Goal: Information Seeking & Learning: Understand process/instructions

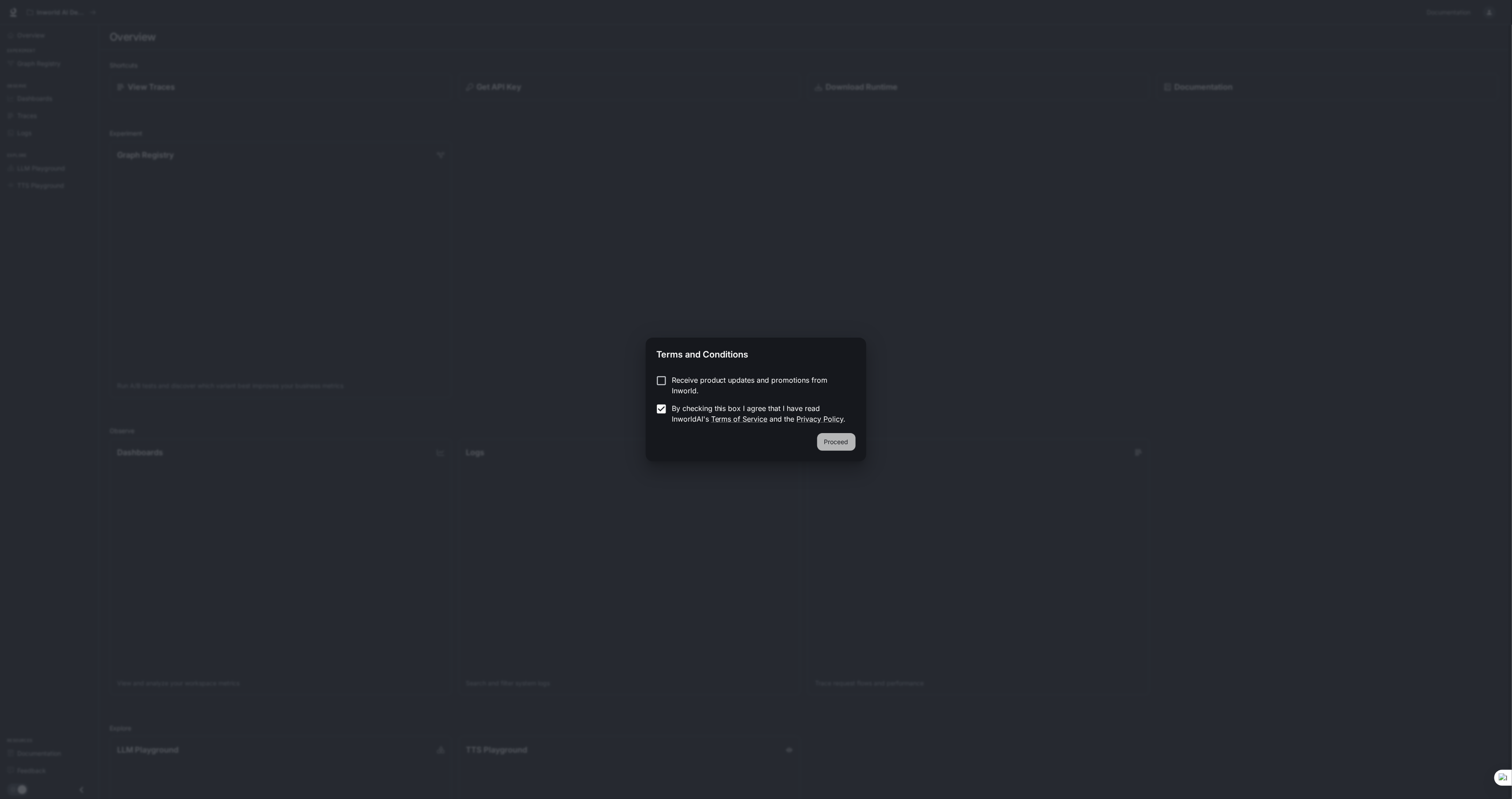
click at [847, 442] on button "Proceed" at bounding box center [837, 441] width 39 height 18
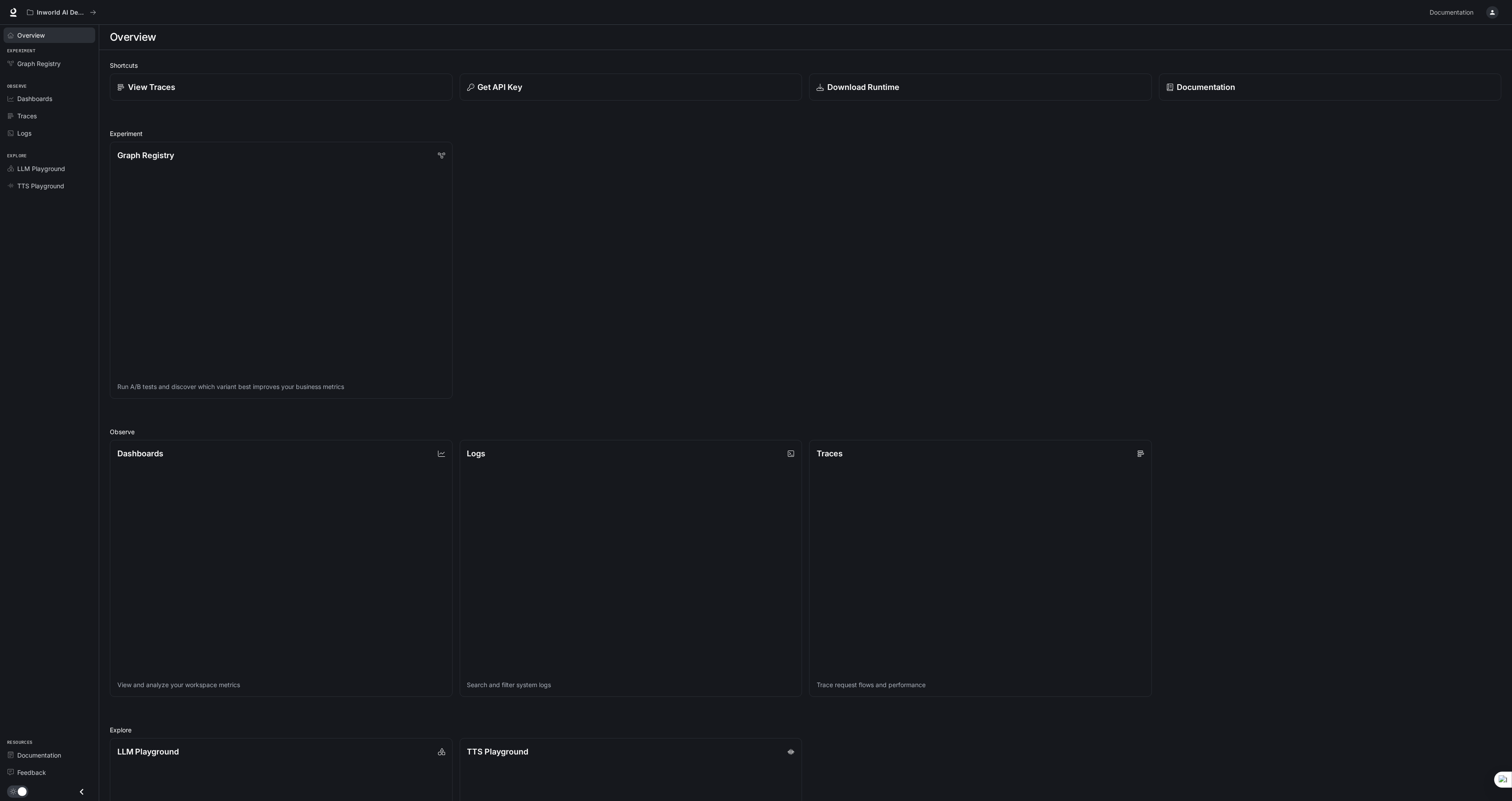
click at [35, 37] on span "Overview" at bounding box center [31, 35] width 27 height 9
click at [39, 62] on span "Graph Registry" at bounding box center [39, 64] width 43 height 9
click at [47, 96] on span "Dashboards" at bounding box center [35, 98] width 35 height 9
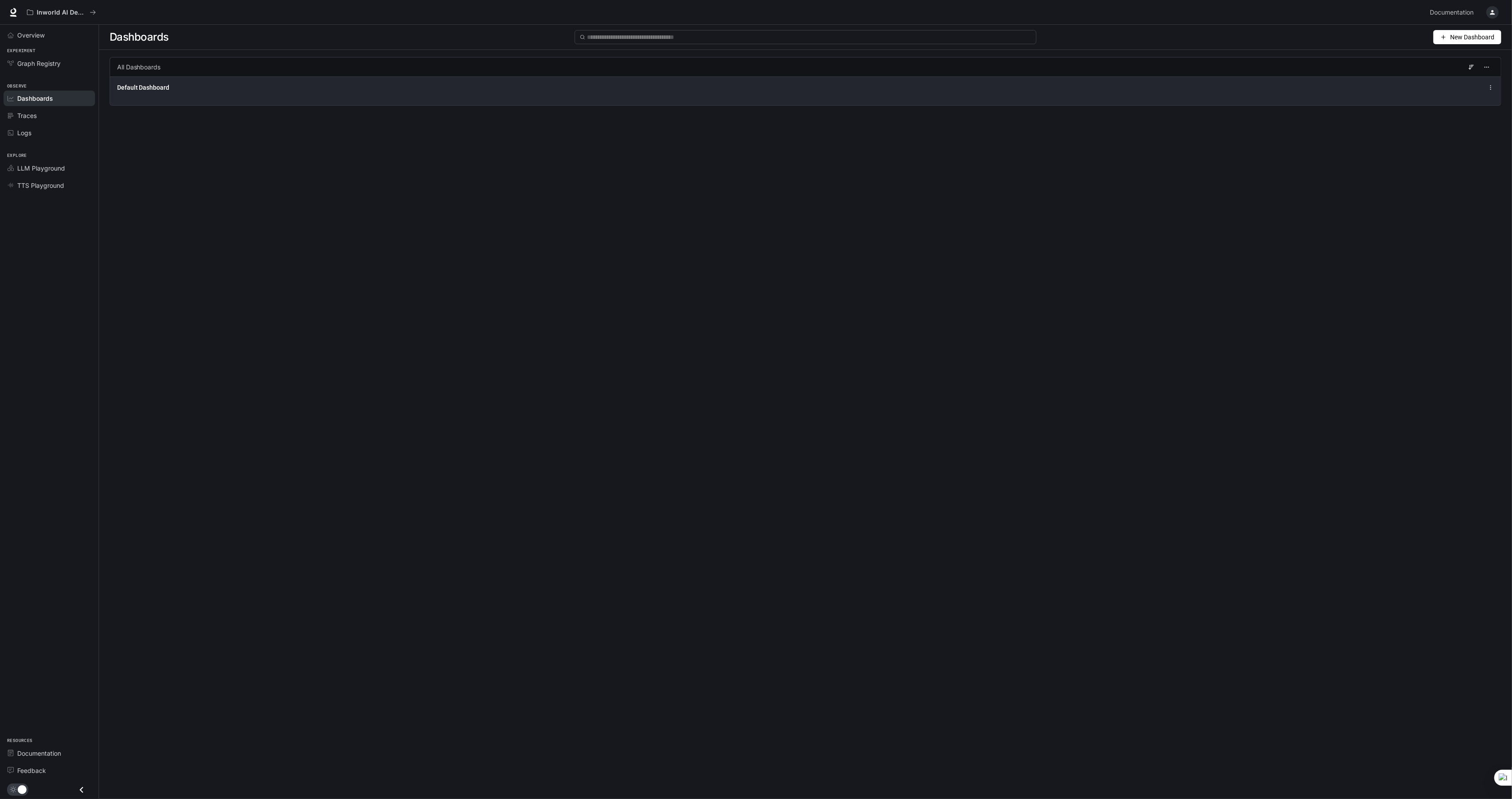
click at [1491, 86] on icon at bounding box center [1491, 87] width 6 height 6
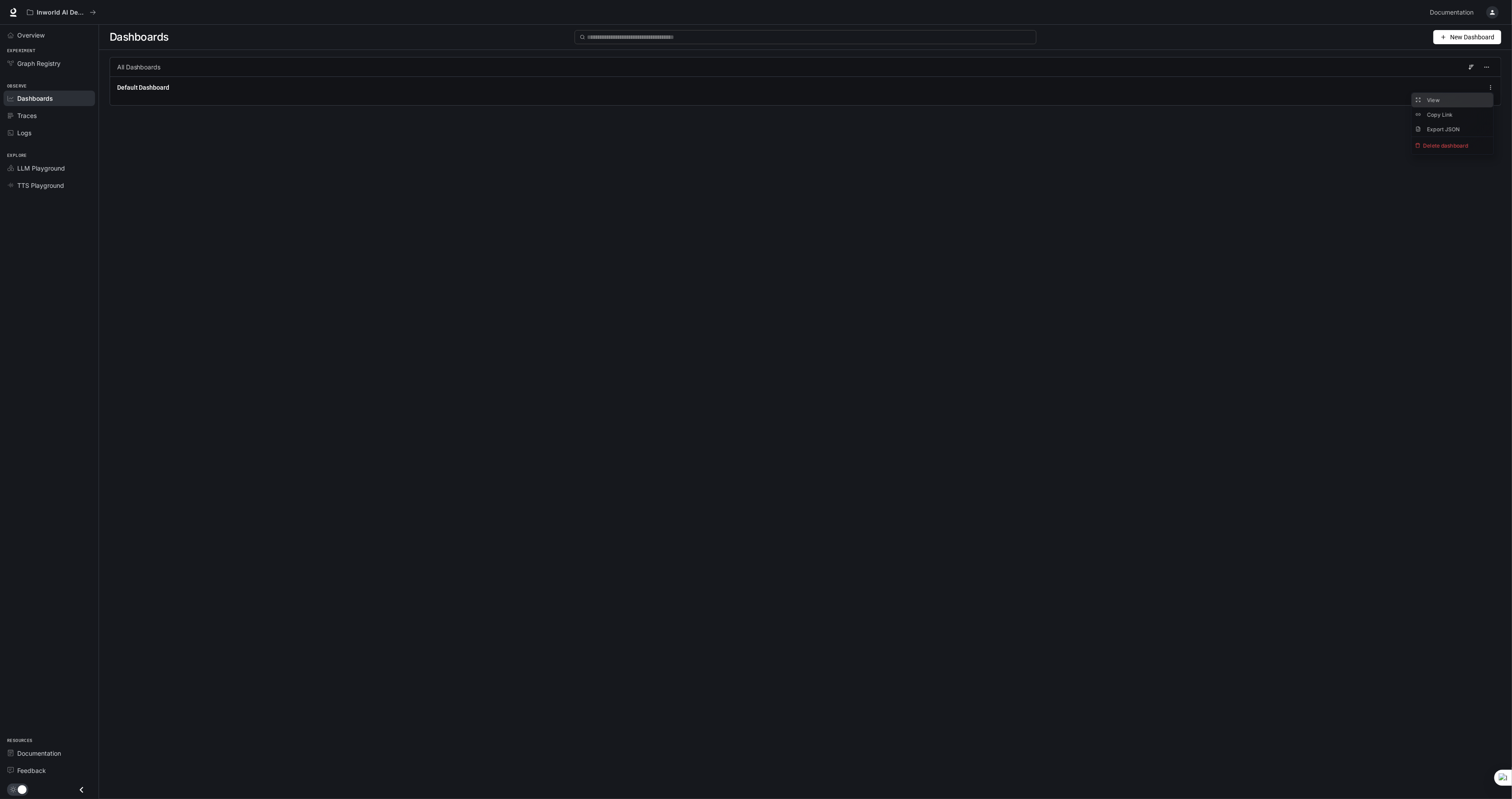
click at [1458, 101] on button "View" at bounding box center [1452, 100] width 82 height 15
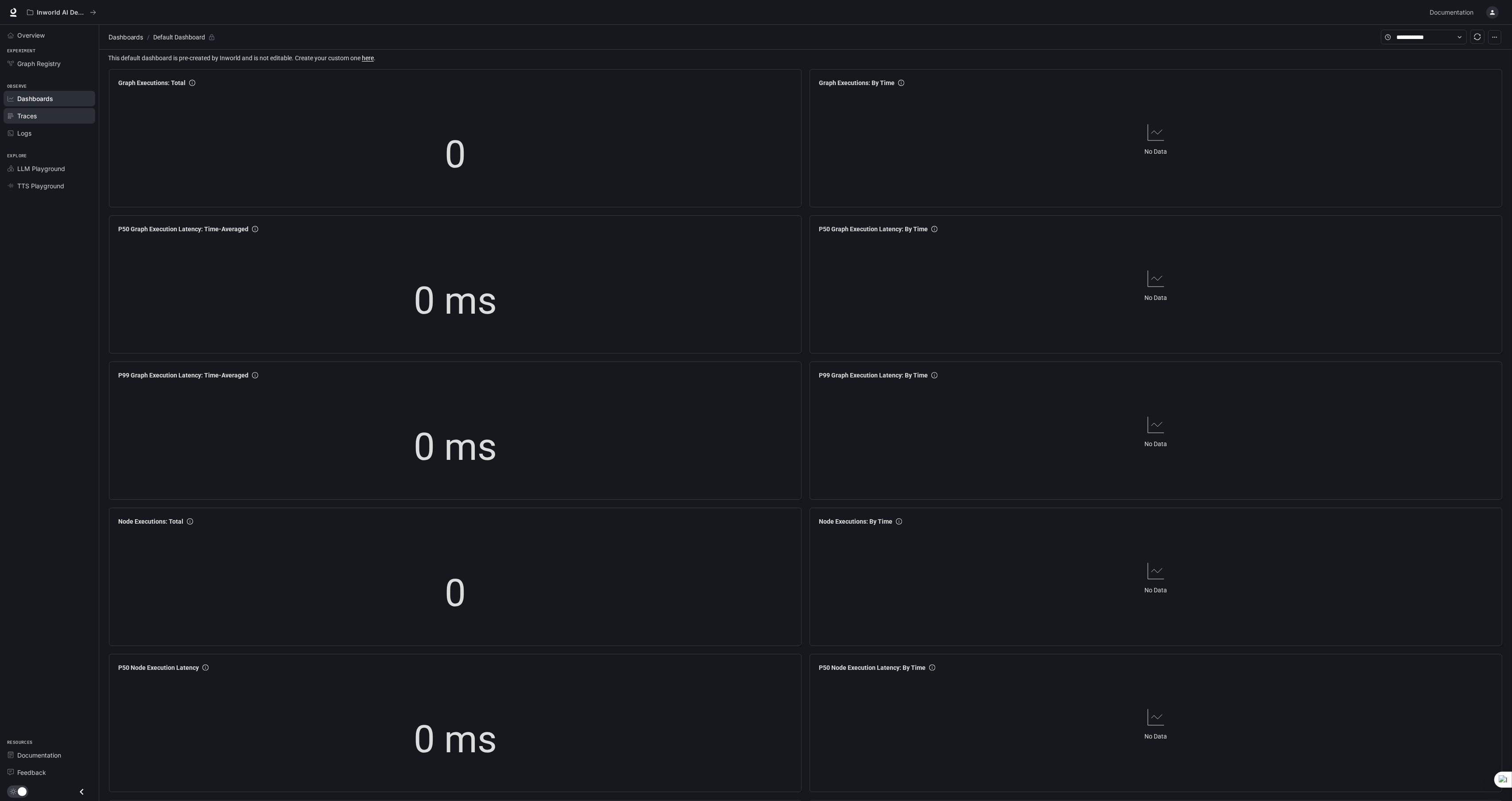
click at [30, 114] on span "Traces" at bounding box center [27, 116] width 19 height 9
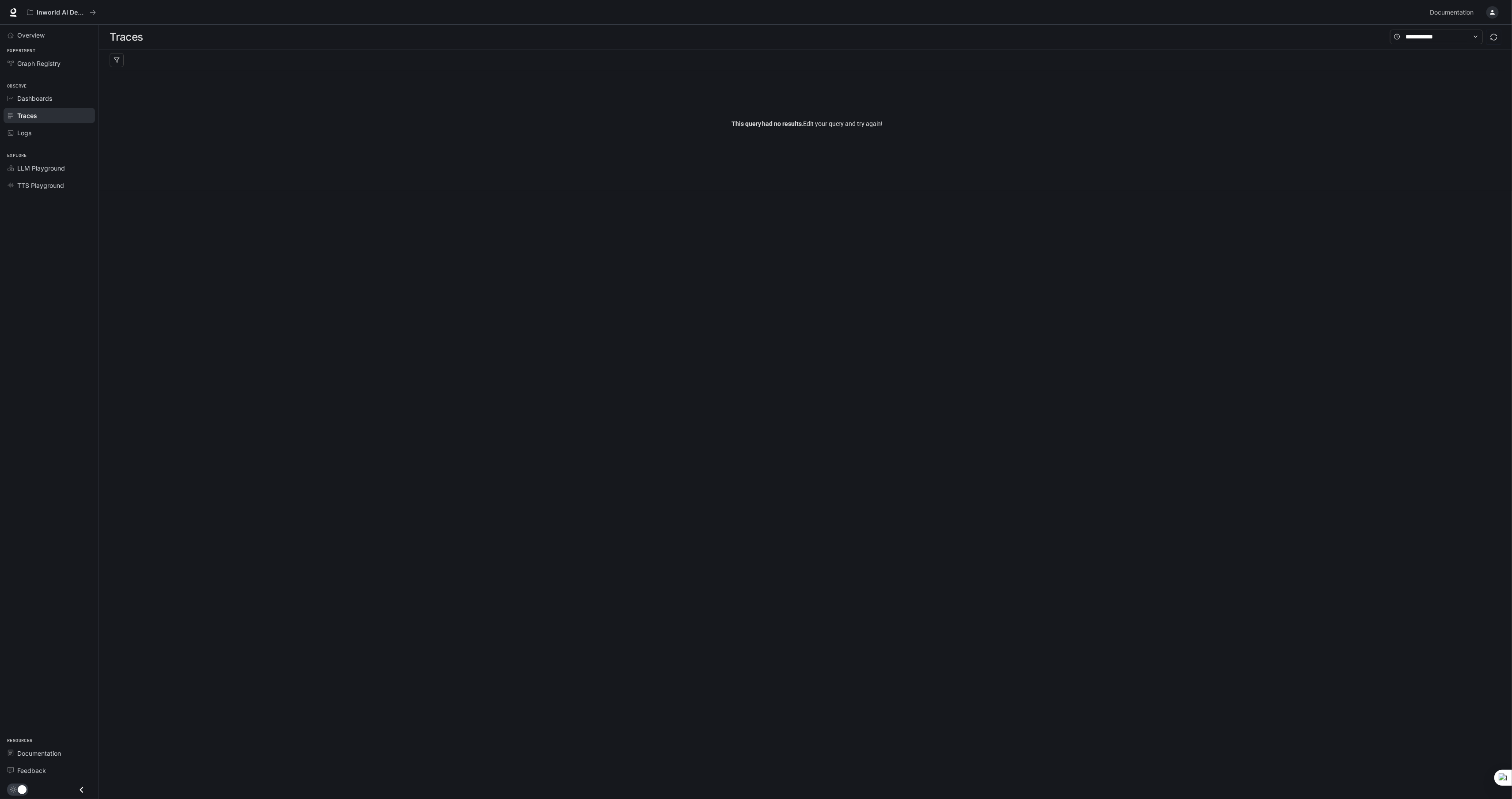
click at [27, 131] on span "Logs" at bounding box center [24, 133] width 14 height 9
click at [27, 100] on span "Dashboards" at bounding box center [35, 98] width 35 height 9
click at [32, 64] on span "Graph Registry" at bounding box center [39, 64] width 43 height 9
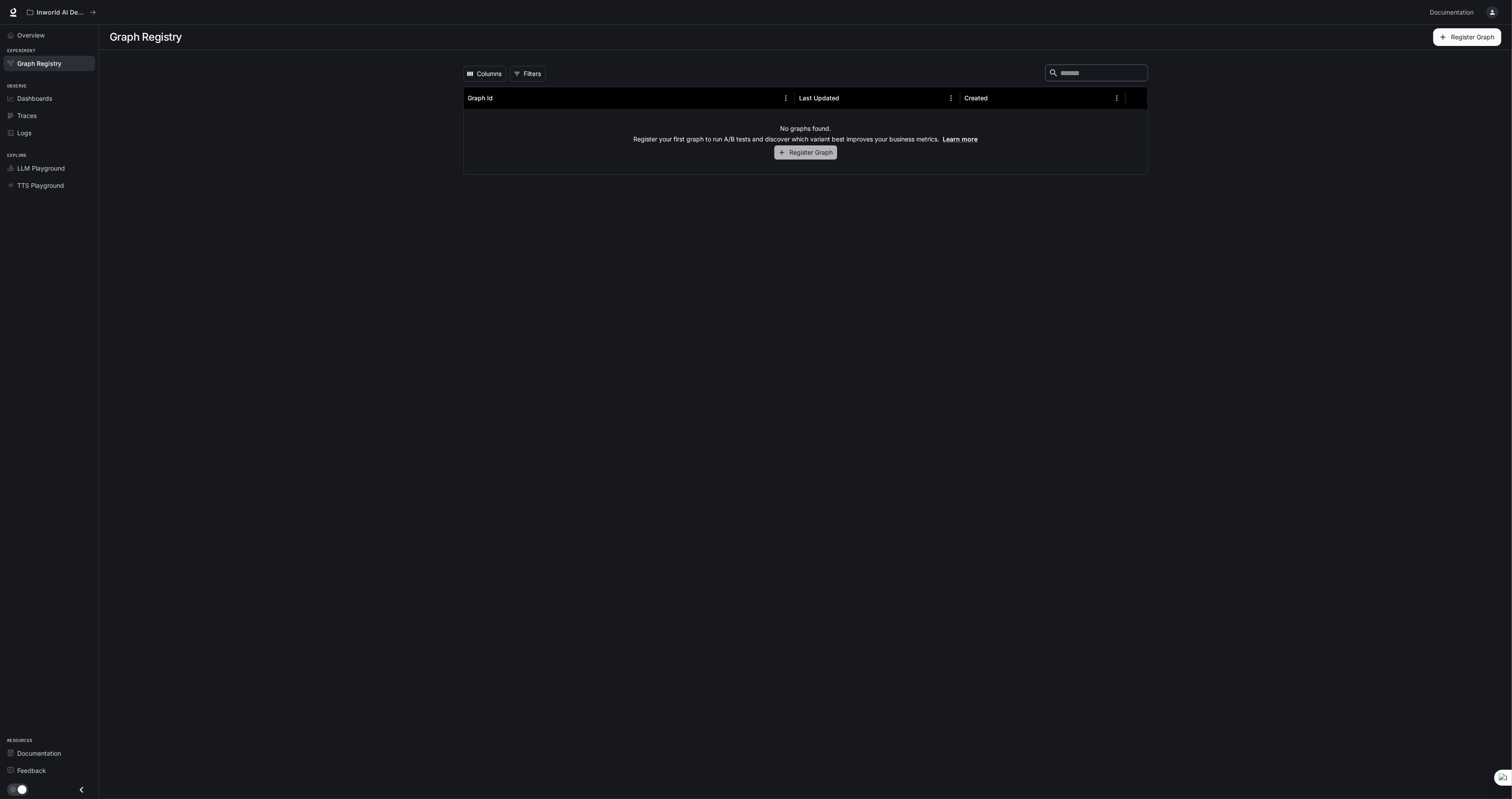
click at [804, 150] on button "Register Graph" at bounding box center [805, 153] width 63 height 15
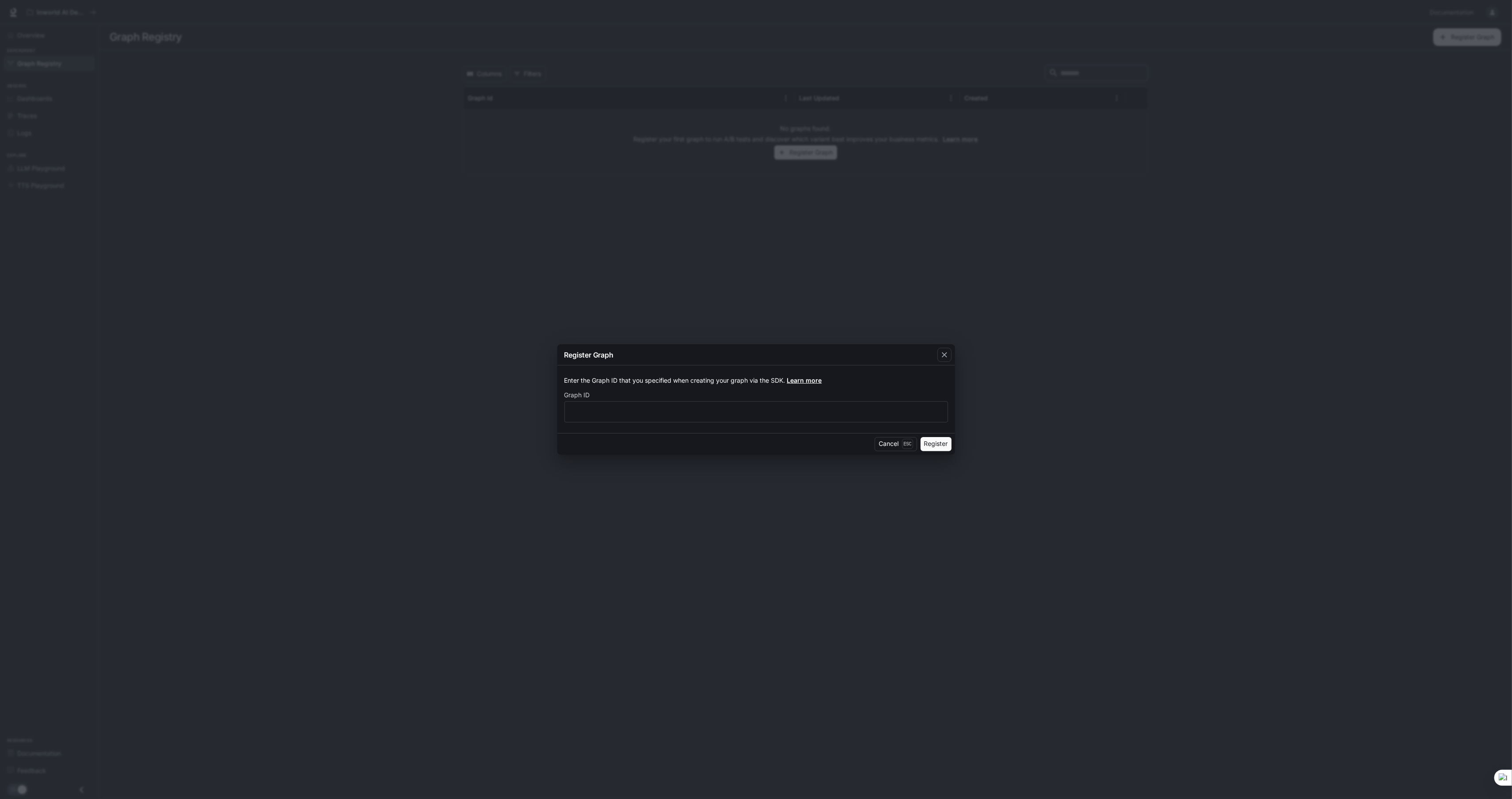
click at [804, 380] on link "Learn more" at bounding box center [805, 380] width 35 height 7
